Goal: Navigation & Orientation: Find specific page/section

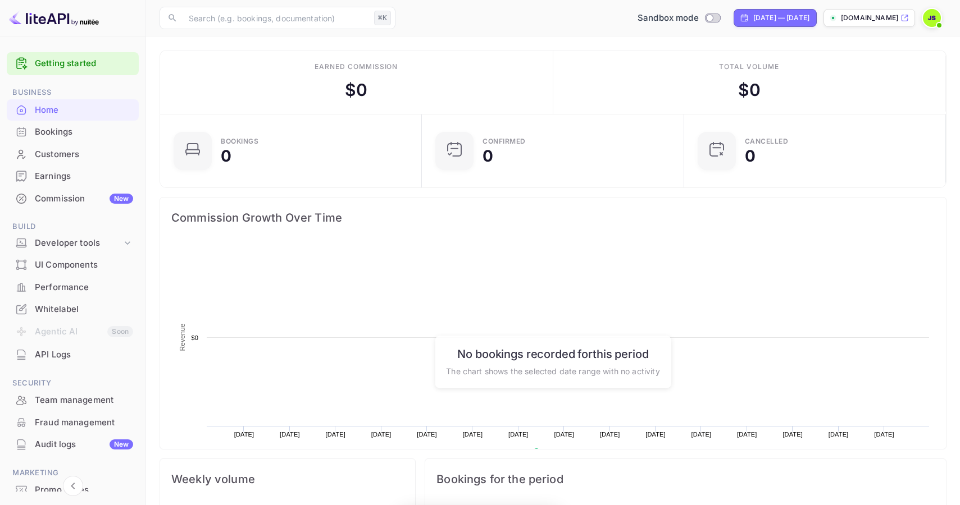
scroll to position [182, 255]
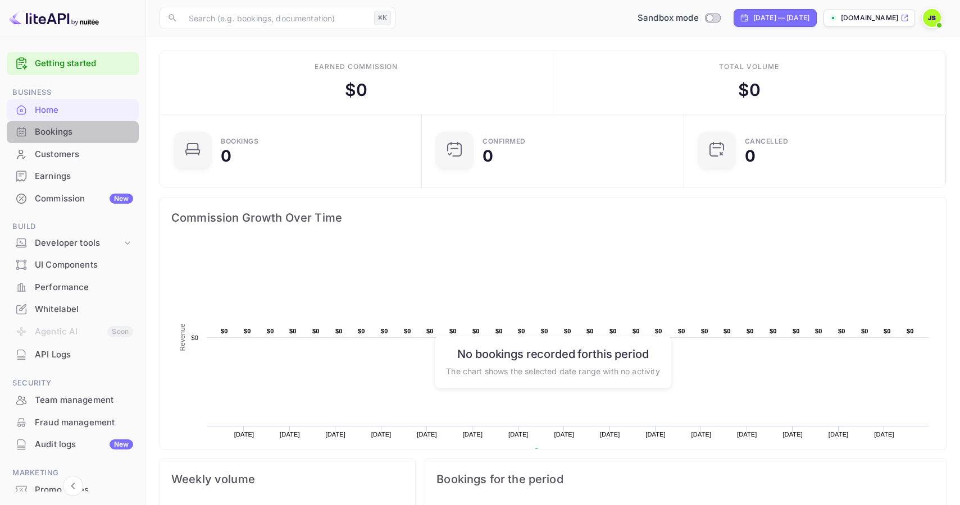
click at [97, 131] on div "Bookings" at bounding box center [84, 132] width 98 height 13
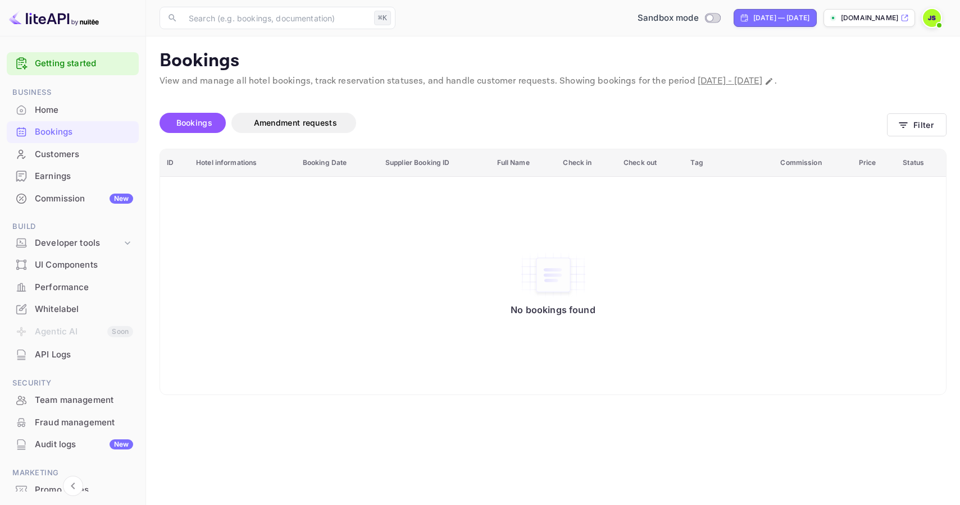
click at [75, 313] on div "Whitelabel" at bounding box center [84, 309] width 98 height 13
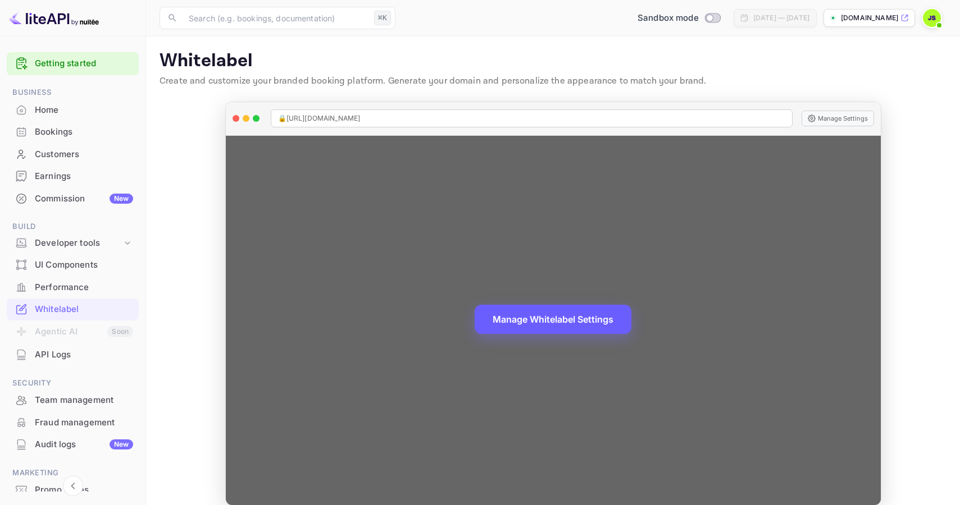
click at [551, 327] on button "Manage Whitelabel Settings" at bounding box center [552, 319] width 157 height 29
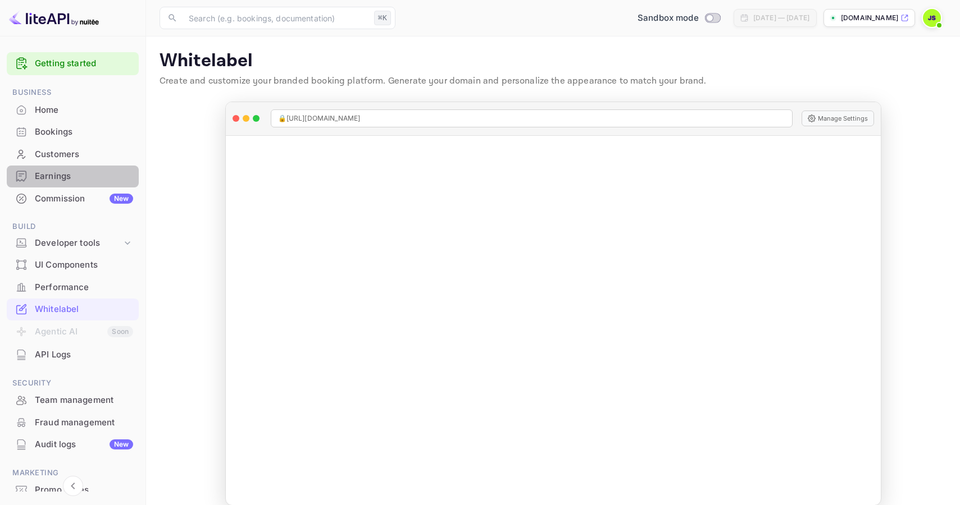
click at [72, 181] on div "Earnings" at bounding box center [84, 176] width 98 height 13
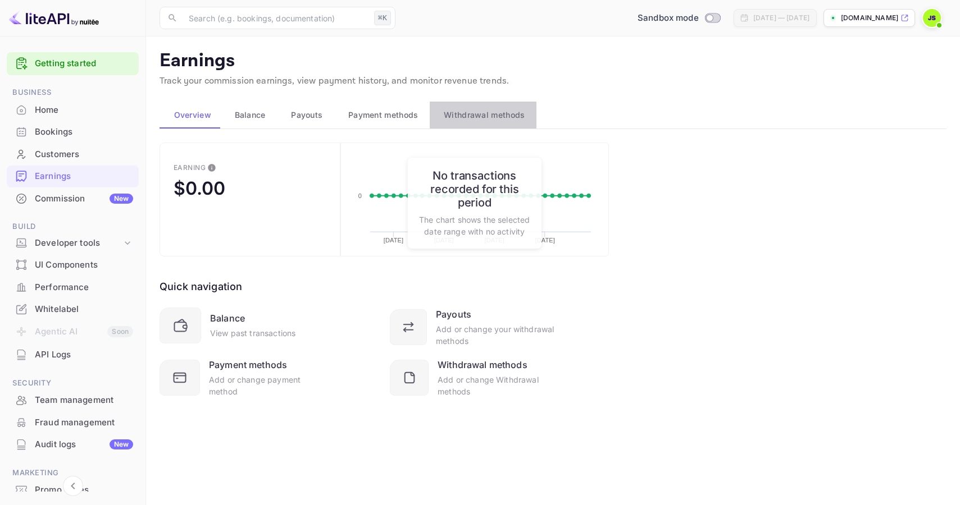
click at [460, 116] on span "Withdrawal methods" at bounding box center [484, 114] width 81 height 13
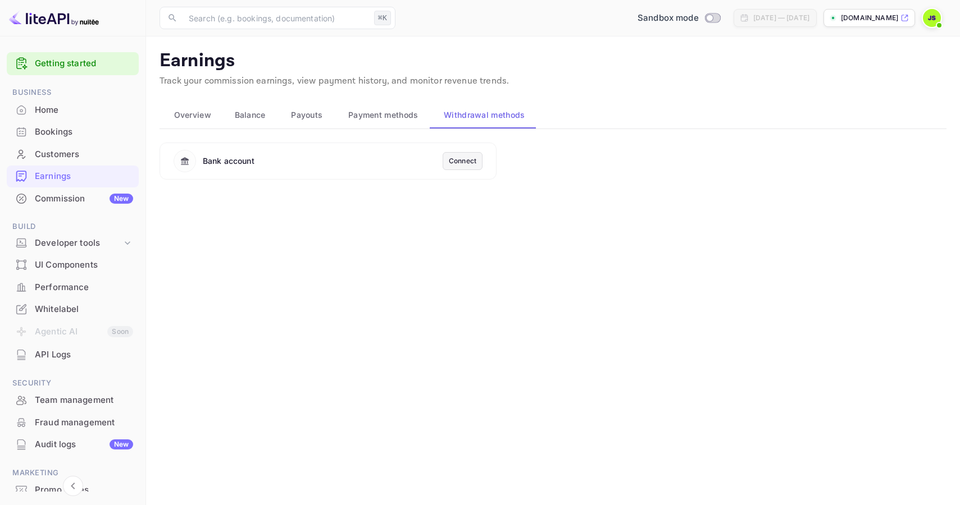
click at [71, 311] on div "Whitelabel" at bounding box center [84, 309] width 98 height 13
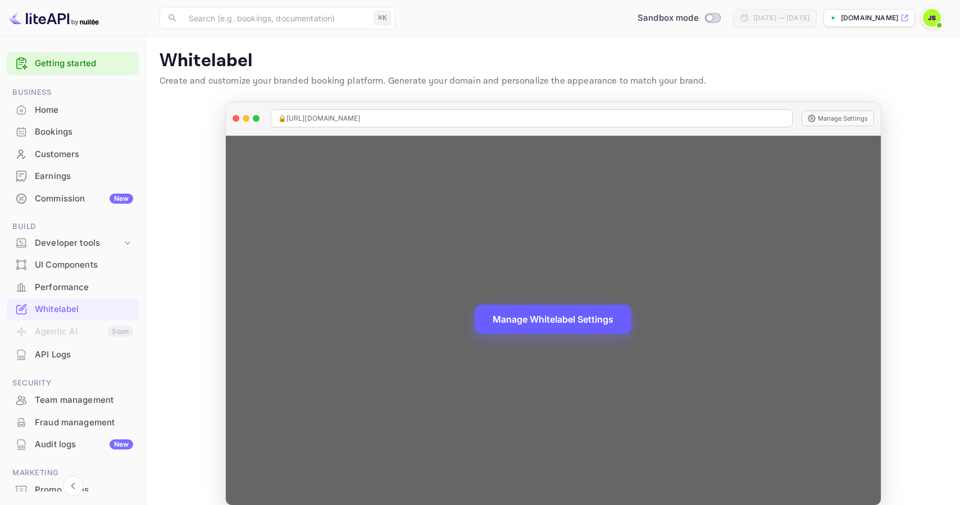
click at [562, 323] on button "Manage Whitelabel Settings" at bounding box center [552, 319] width 157 height 29
